Goal: Check status: Check status

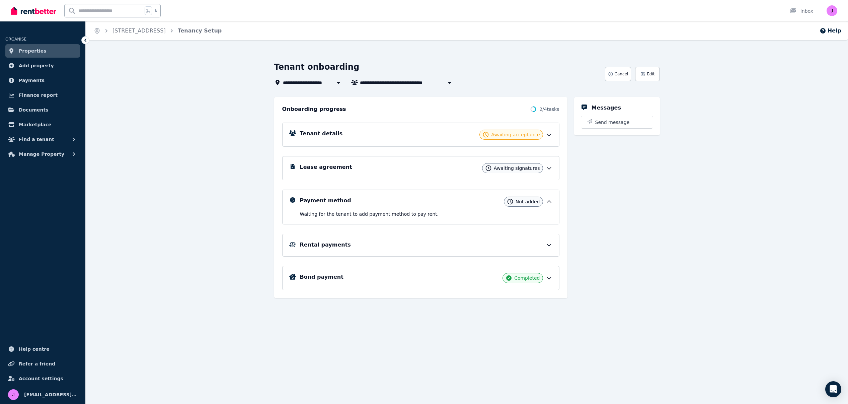
click at [417, 132] on div "Tenant details Awaiting acceptance" at bounding box center [426, 135] width 252 height 10
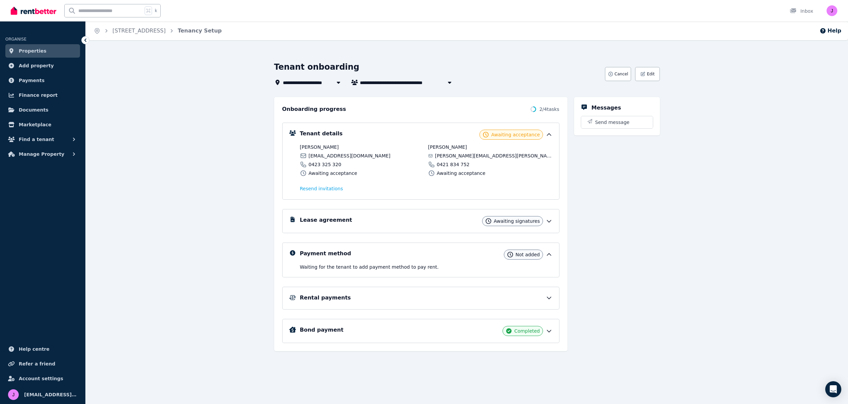
click at [551, 134] on icon at bounding box center [549, 134] width 7 height 7
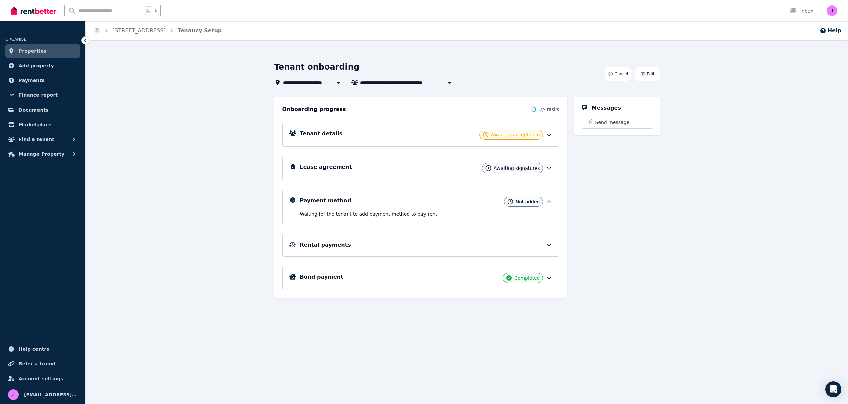
click at [551, 134] on icon at bounding box center [549, 134] width 7 height 7
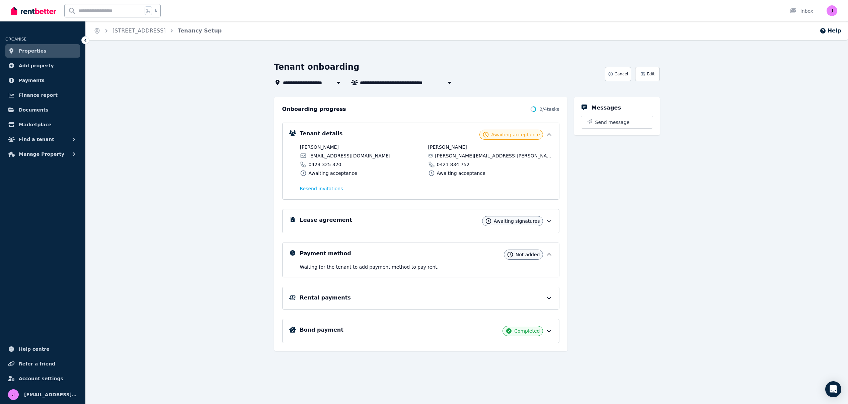
click at [550, 220] on icon at bounding box center [549, 221] width 7 height 7
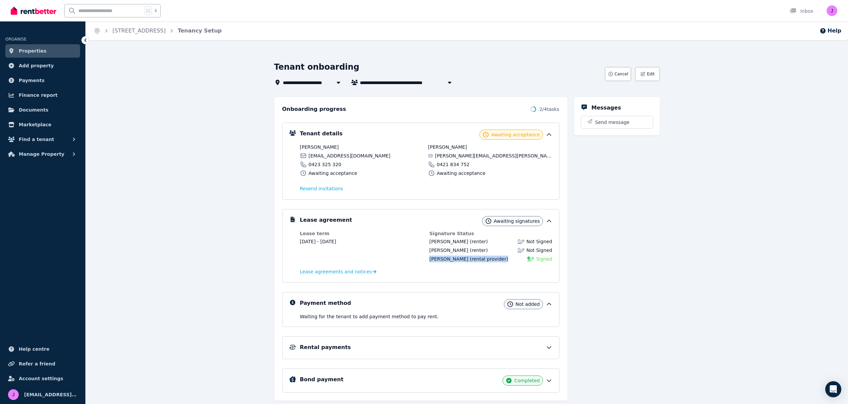
drag, startPoint x: 429, startPoint y: 259, endPoint x: 499, endPoint y: 260, distance: 70.6
click at [499, 260] on dl "Lease term [DATE] - [DATE] Signature Status [PERSON_NAME] (renter) Not Signed […" at bounding box center [426, 253] width 252 height 46
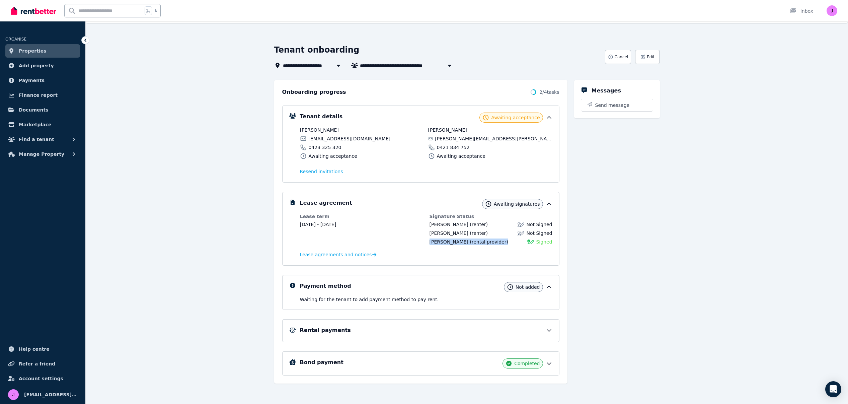
scroll to position [19, 0]
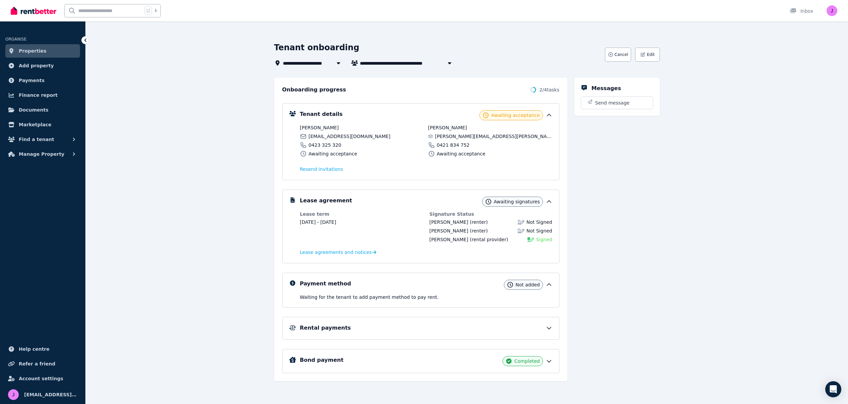
click at [509, 323] on div "Rental payments" at bounding box center [420, 328] width 277 height 23
click at [508, 326] on div "Rental payments" at bounding box center [426, 328] width 252 height 8
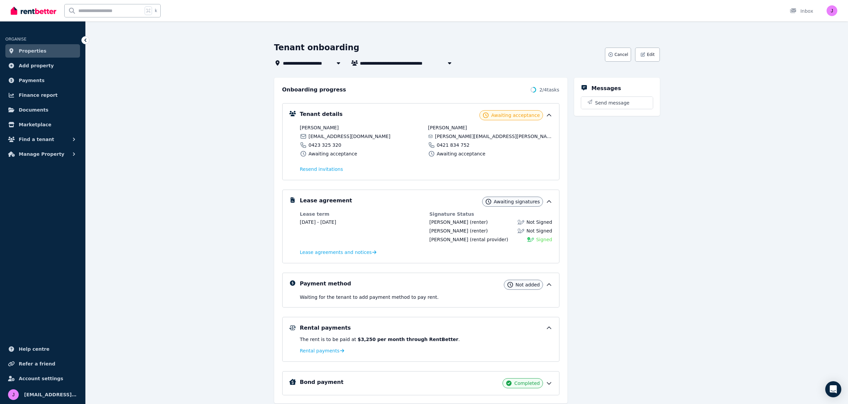
click at [486, 326] on div "Rental payments" at bounding box center [426, 328] width 252 height 8
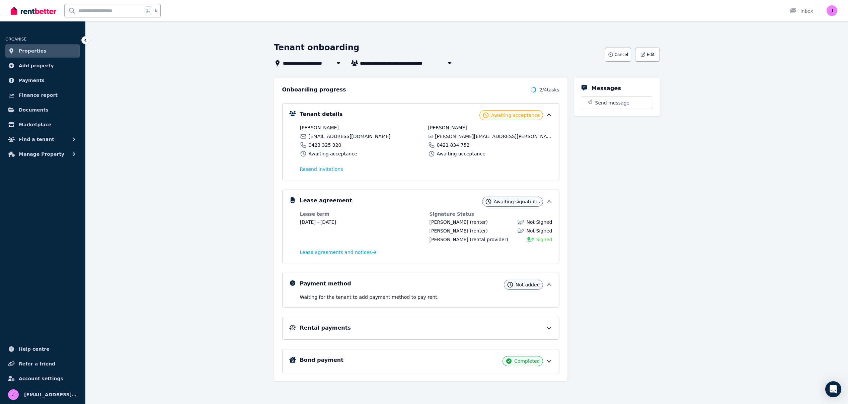
click at [485, 283] on div "Payment method Not added" at bounding box center [426, 285] width 252 height 10
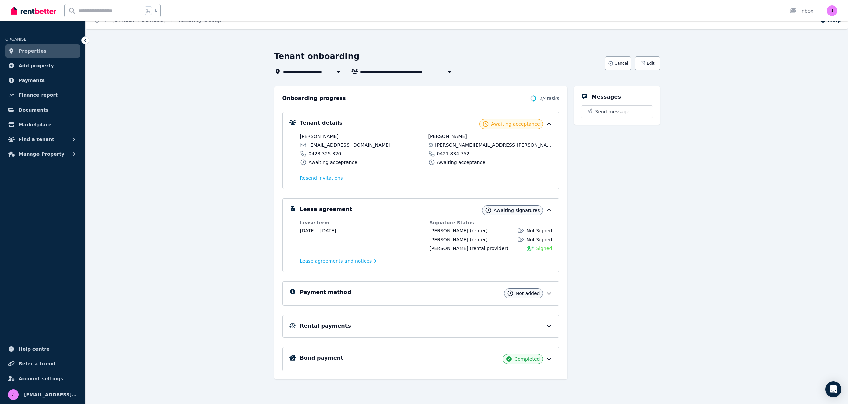
click at [485, 292] on div "Payment method Not added" at bounding box center [426, 293] width 252 height 10
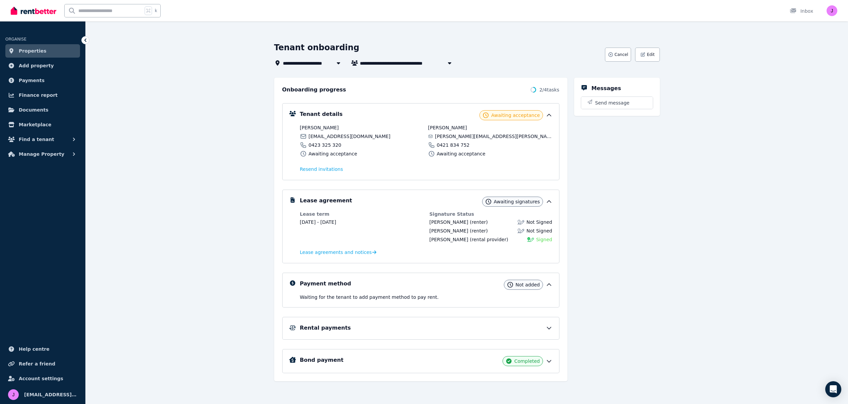
click at [483, 285] on div "Payment method Not added" at bounding box center [426, 285] width 252 height 10
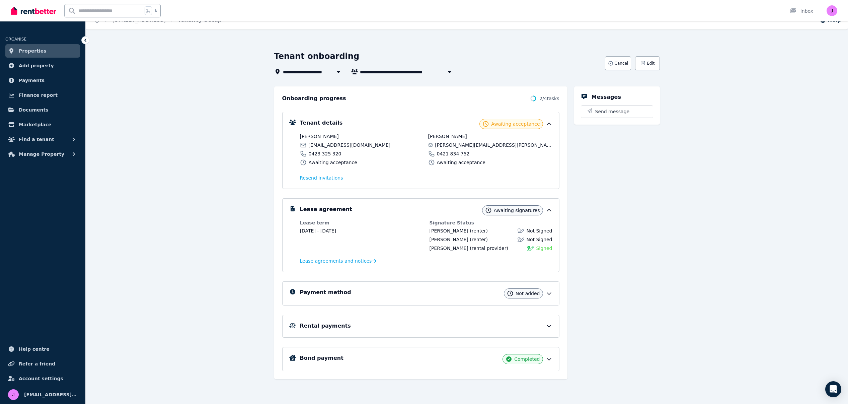
scroll to position [11, 0]
click at [477, 324] on div "Rental payments" at bounding box center [426, 326] width 252 height 8
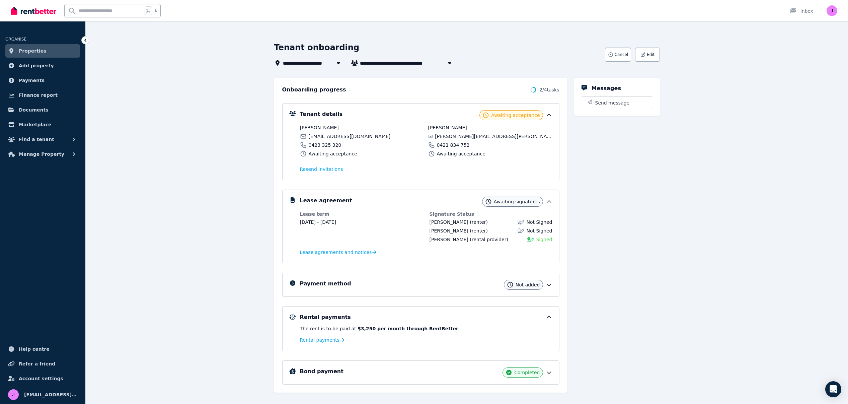
click at [477, 319] on div "Rental payments" at bounding box center [426, 317] width 252 height 8
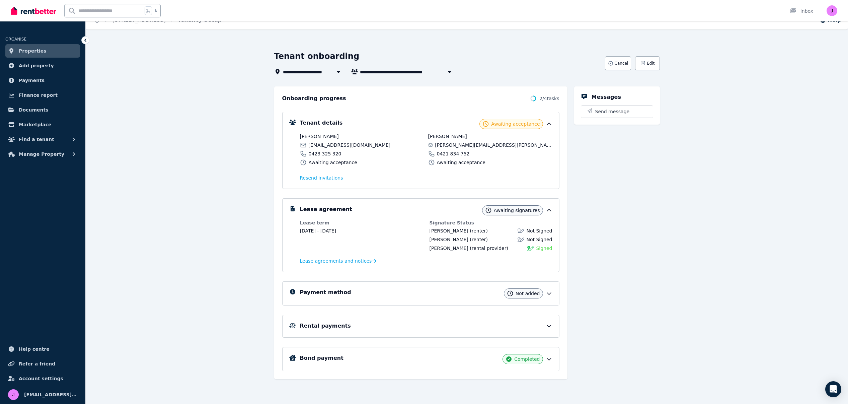
click at [474, 290] on div "Payment method Not added" at bounding box center [426, 293] width 252 height 10
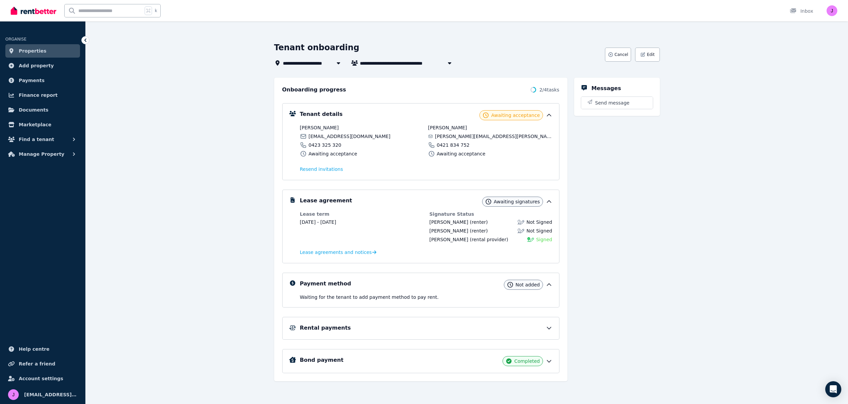
click at [436, 280] on div "Payment method Not added" at bounding box center [426, 285] width 252 height 10
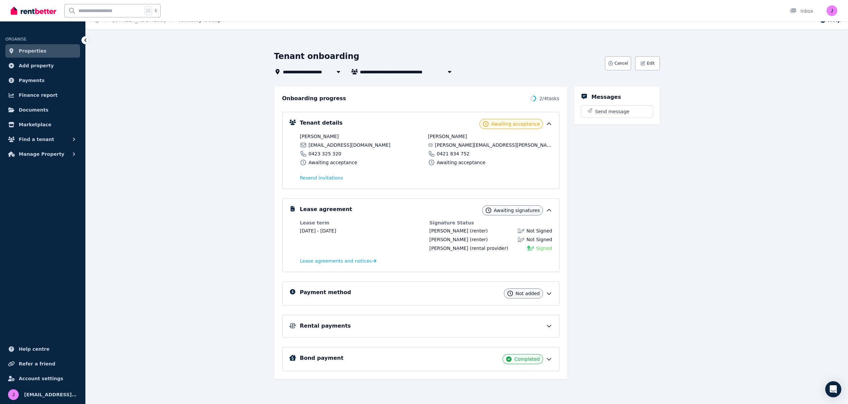
click at [465, 212] on div "Lease agreement Awaiting signatures" at bounding box center [426, 210] width 252 height 10
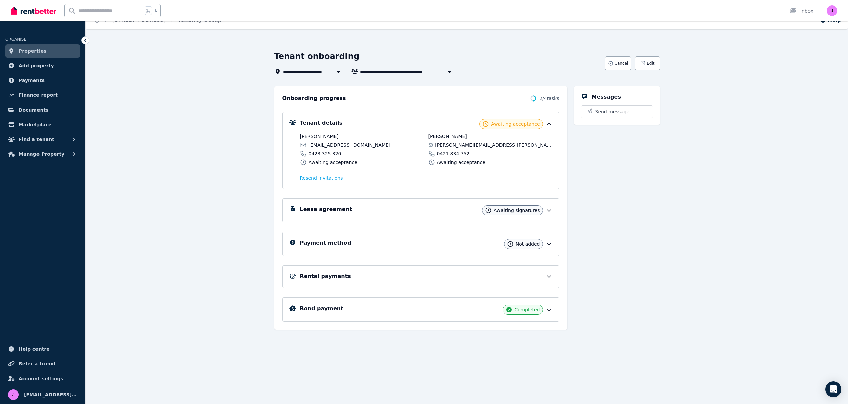
click at [551, 211] on icon at bounding box center [549, 210] width 7 height 7
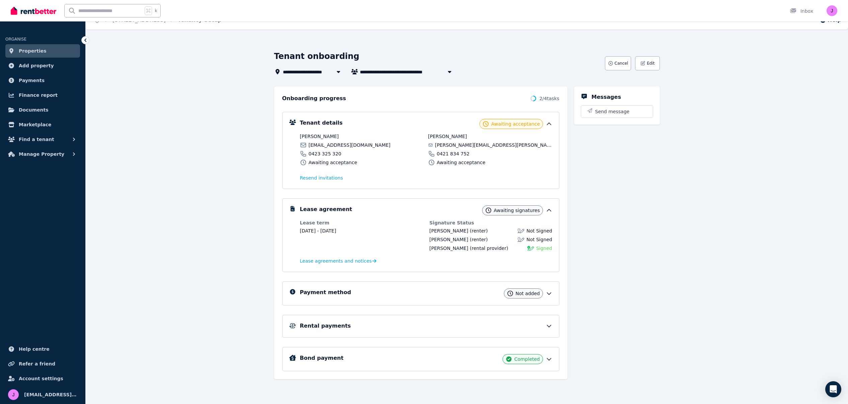
click at [549, 325] on icon at bounding box center [549, 325] width 7 height 7
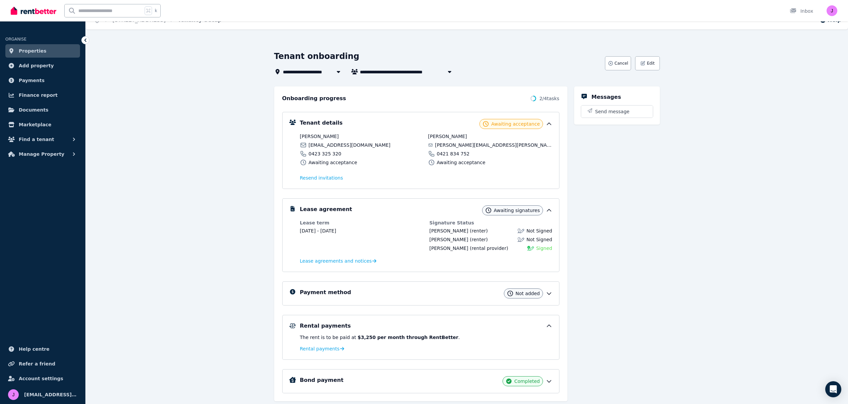
click at [549, 325] on icon at bounding box center [549, 325] width 7 height 7
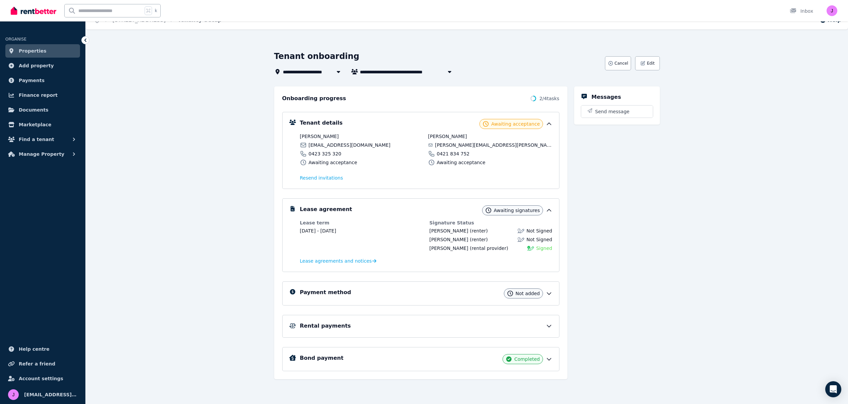
click at [549, 359] on icon at bounding box center [549, 359] width 4 height 2
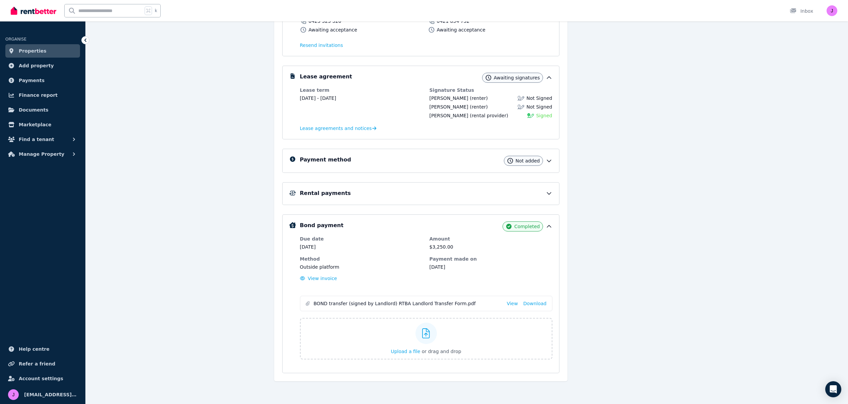
scroll to position [0, 0]
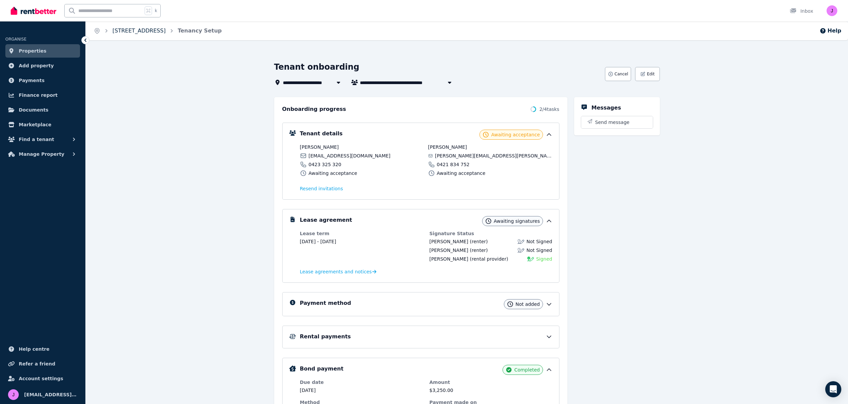
click at [138, 32] on link "[STREET_ADDRESS]" at bounding box center [138, 30] width 53 height 6
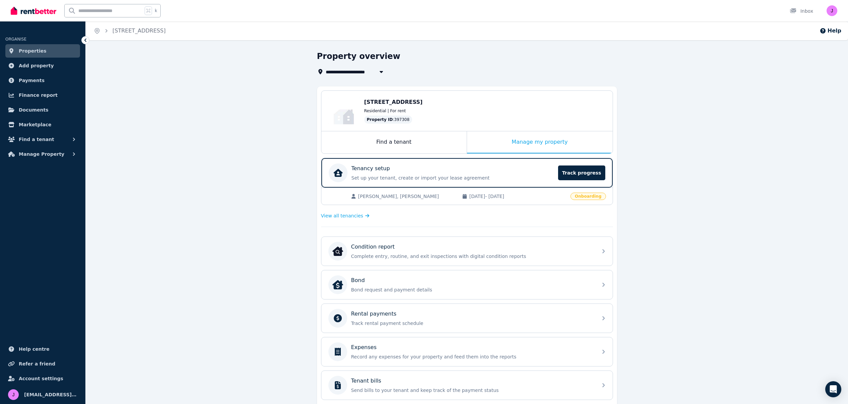
scroll to position [92, 0]
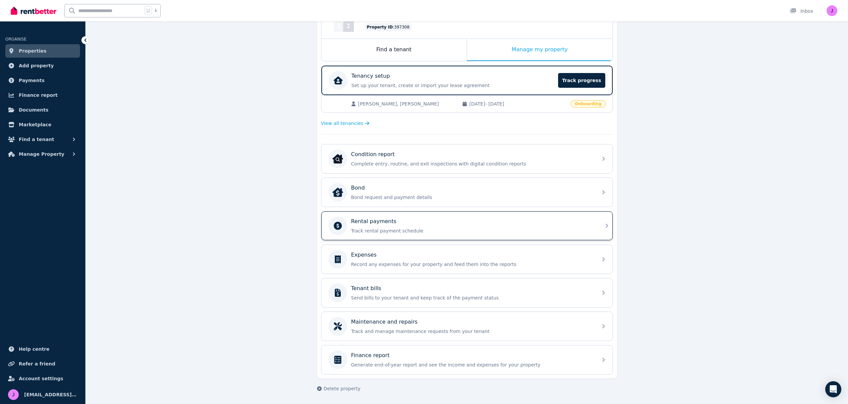
click at [470, 228] on p "Track rental payment schedule" at bounding box center [472, 230] width 242 height 7
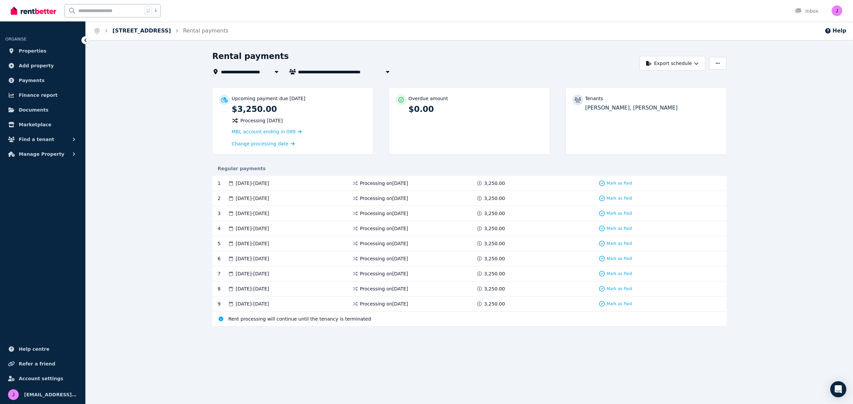
click at [138, 32] on link "[STREET_ADDRESS]" at bounding box center [141, 30] width 59 height 6
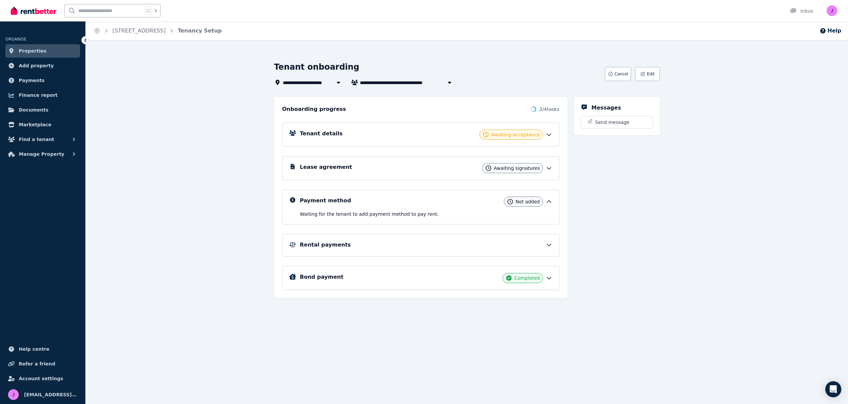
click at [397, 140] on div "Tenant details Awaiting acceptance" at bounding box center [420, 135] width 277 height 24
click at [547, 134] on icon at bounding box center [549, 135] width 4 height 2
